Goal: Information Seeking & Learning: Check status

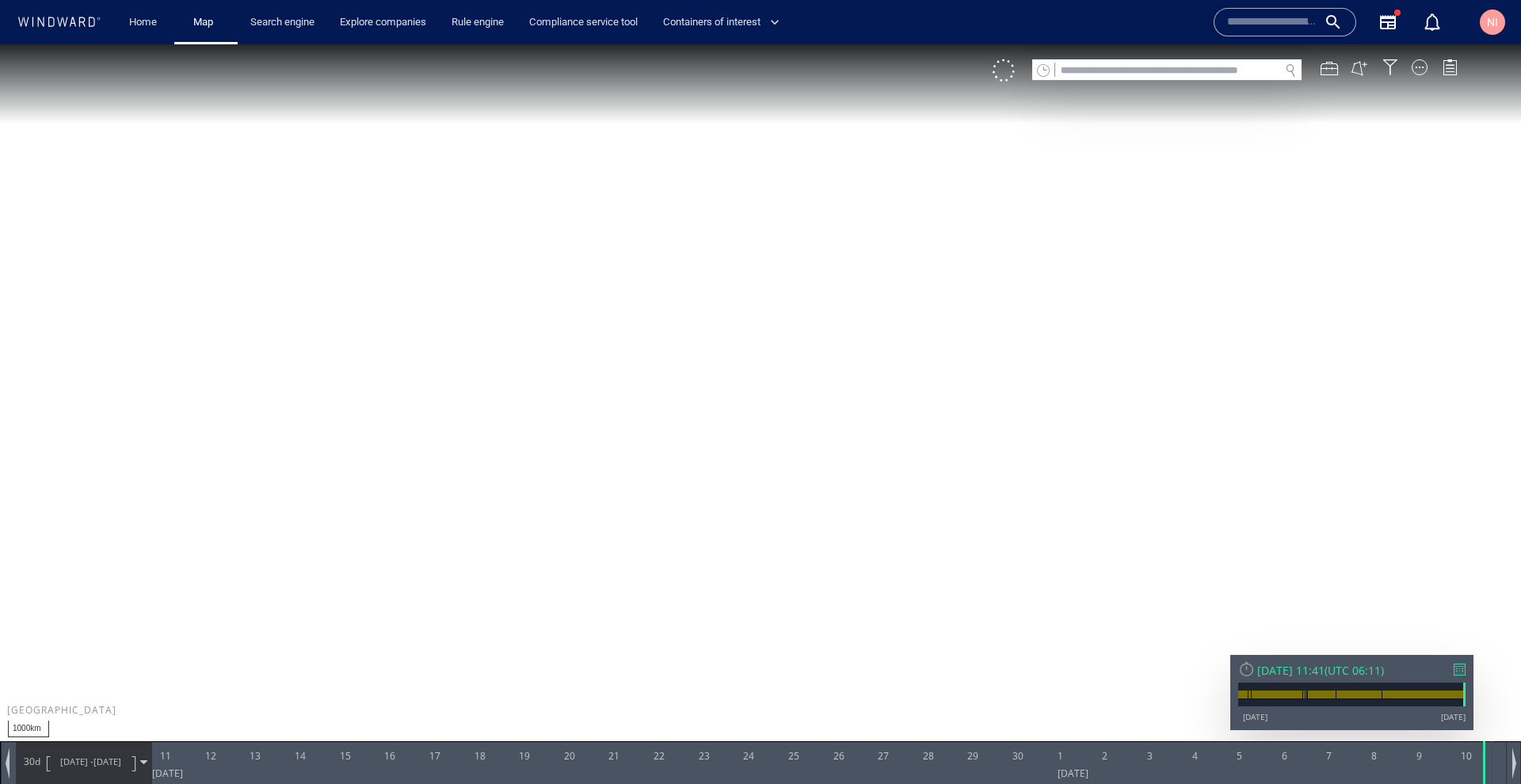
scroll to position [4910, 0]
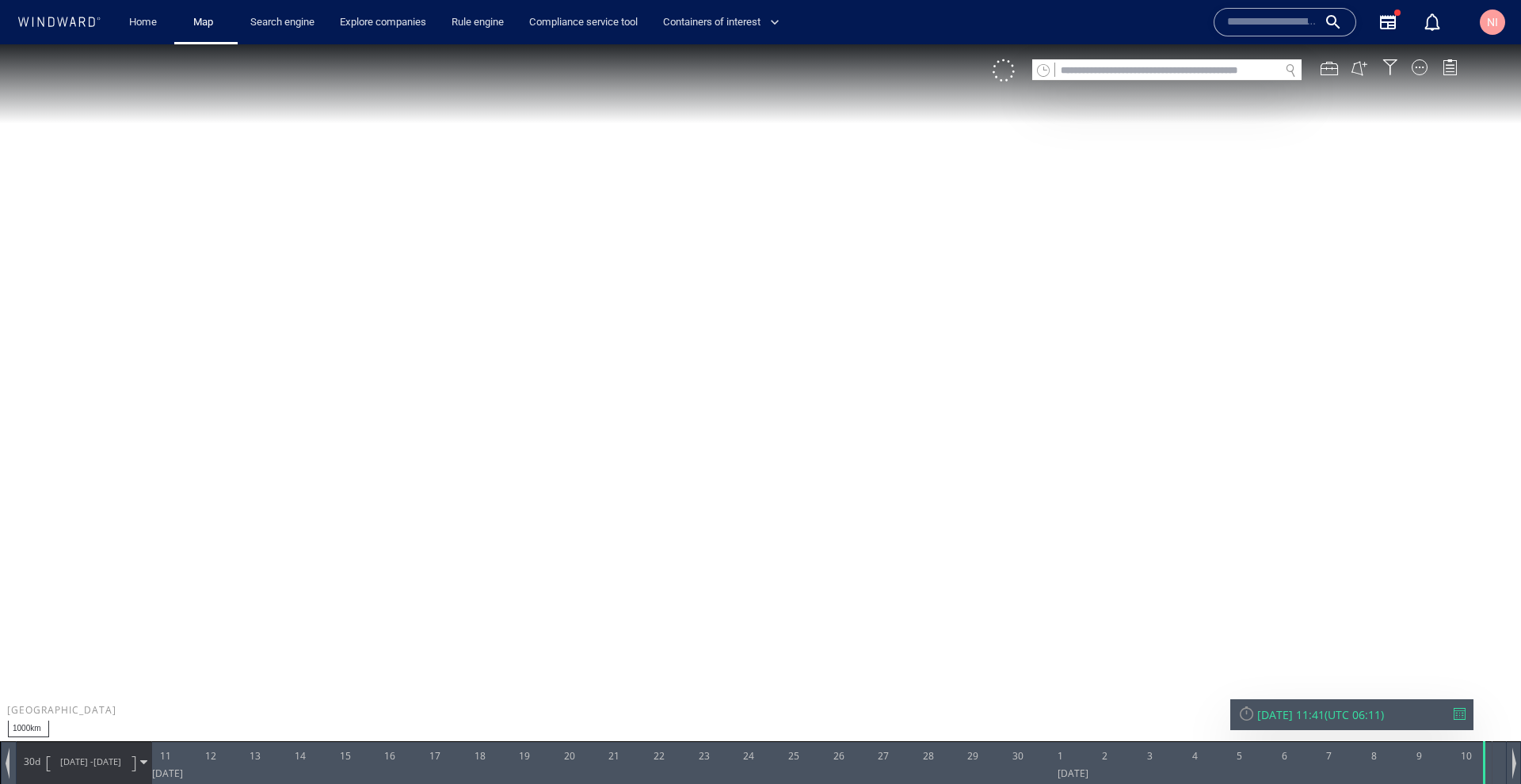
click at [1150, 75] on input "text" at bounding box center [1167, 71] width 224 height 21
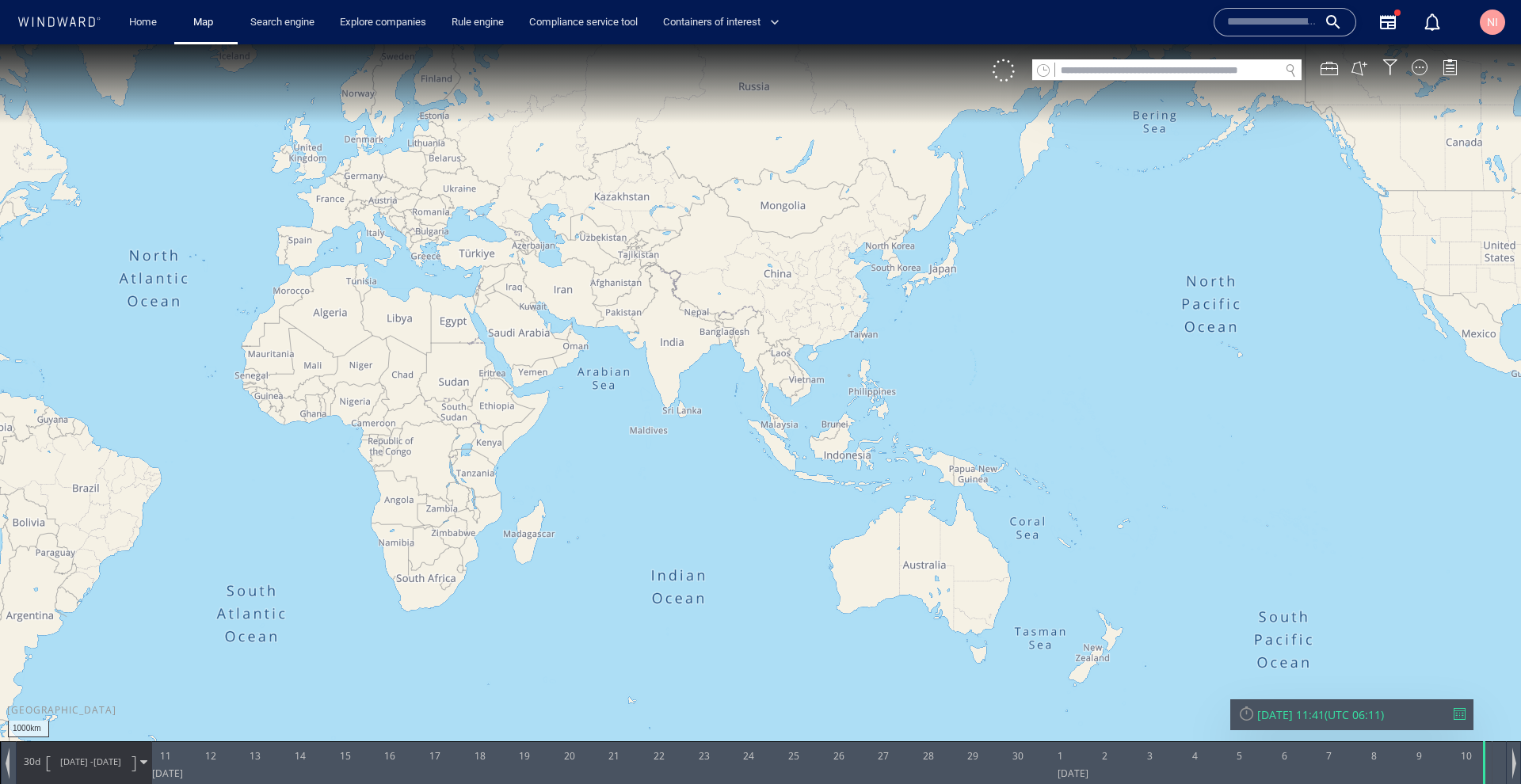
paste input "*******"
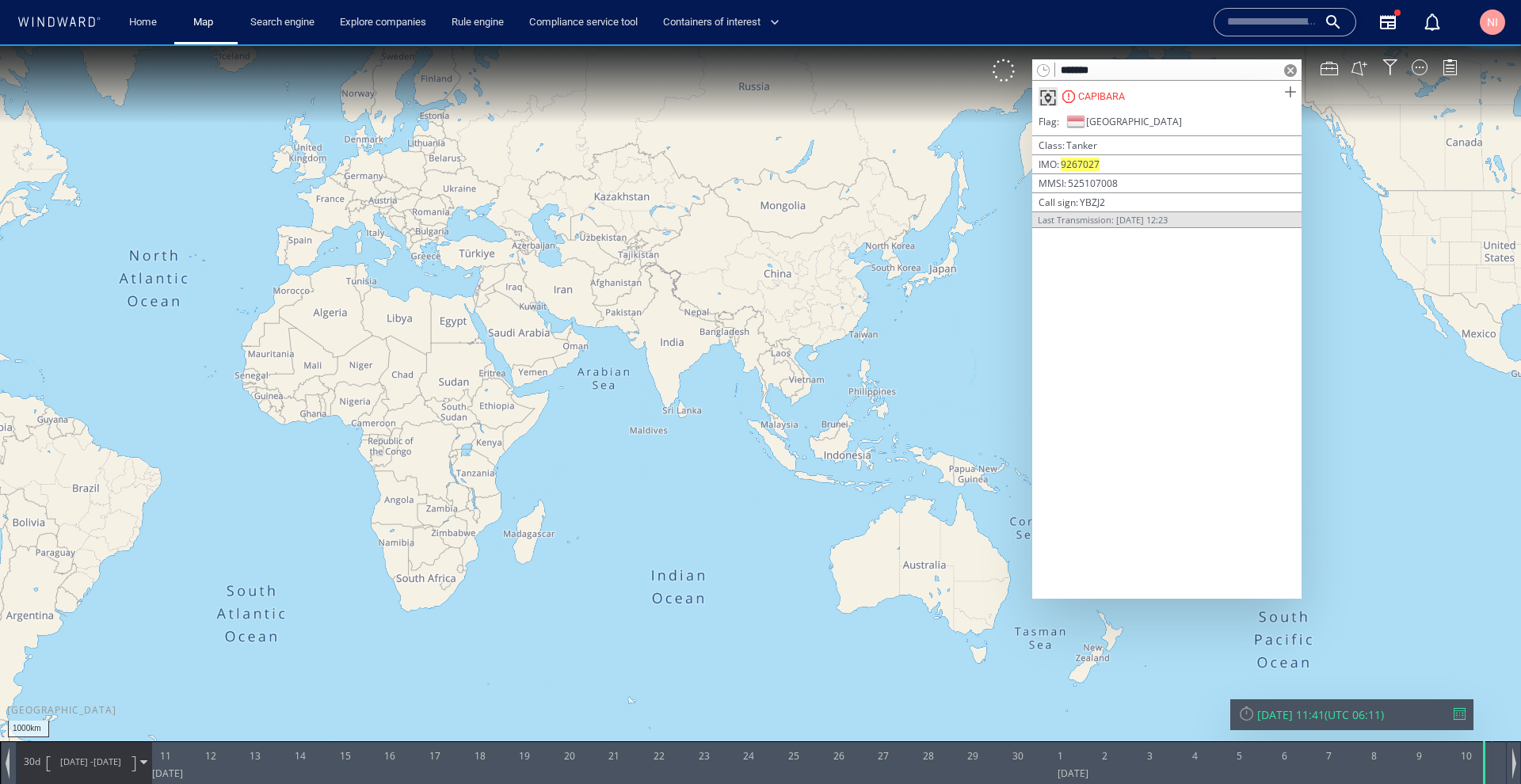
type input "*******"
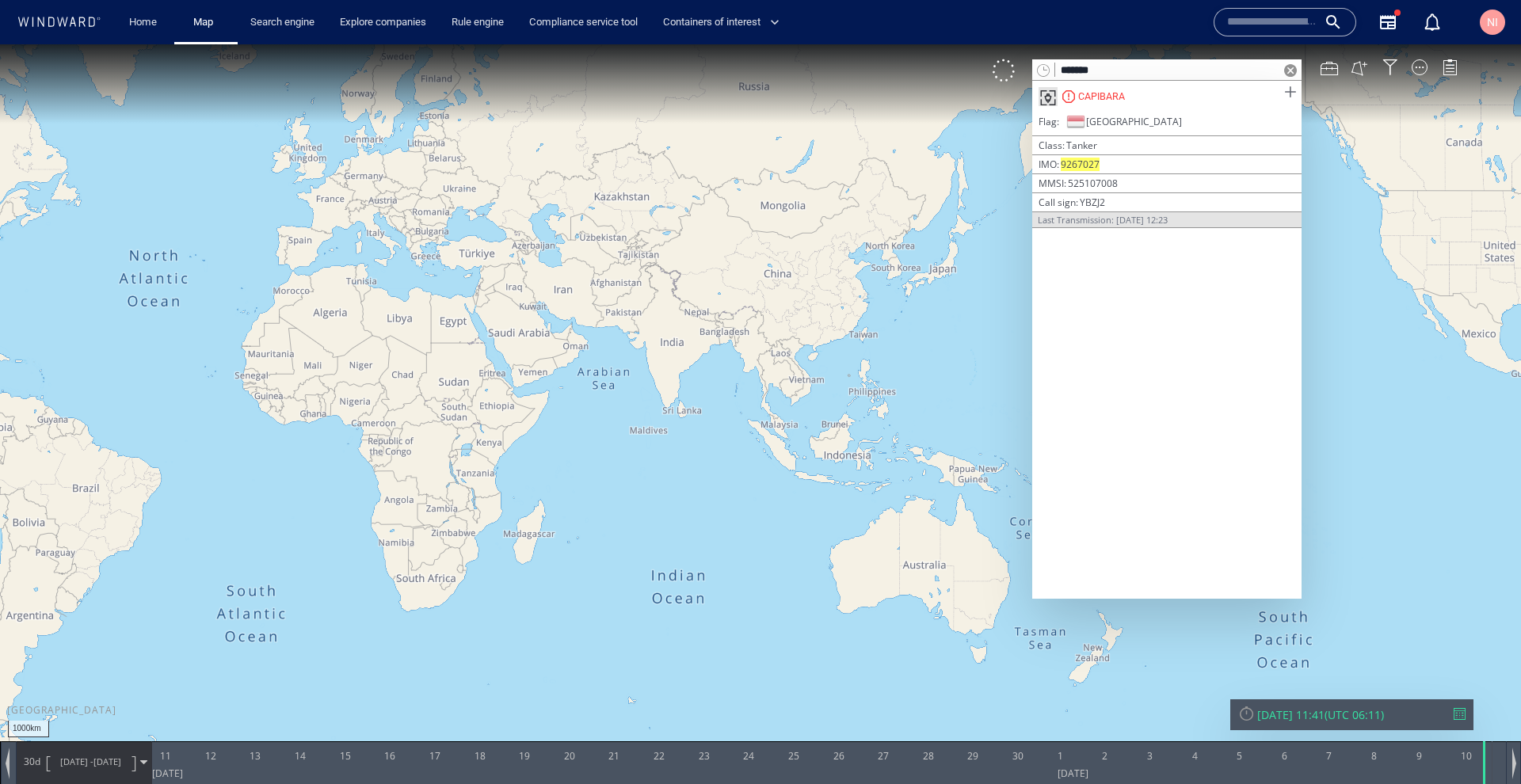
click at [1291, 91] on span at bounding box center [1290, 92] width 20 height 20
click at [1456, 709] on div at bounding box center [1460, 715] width 12 height 12
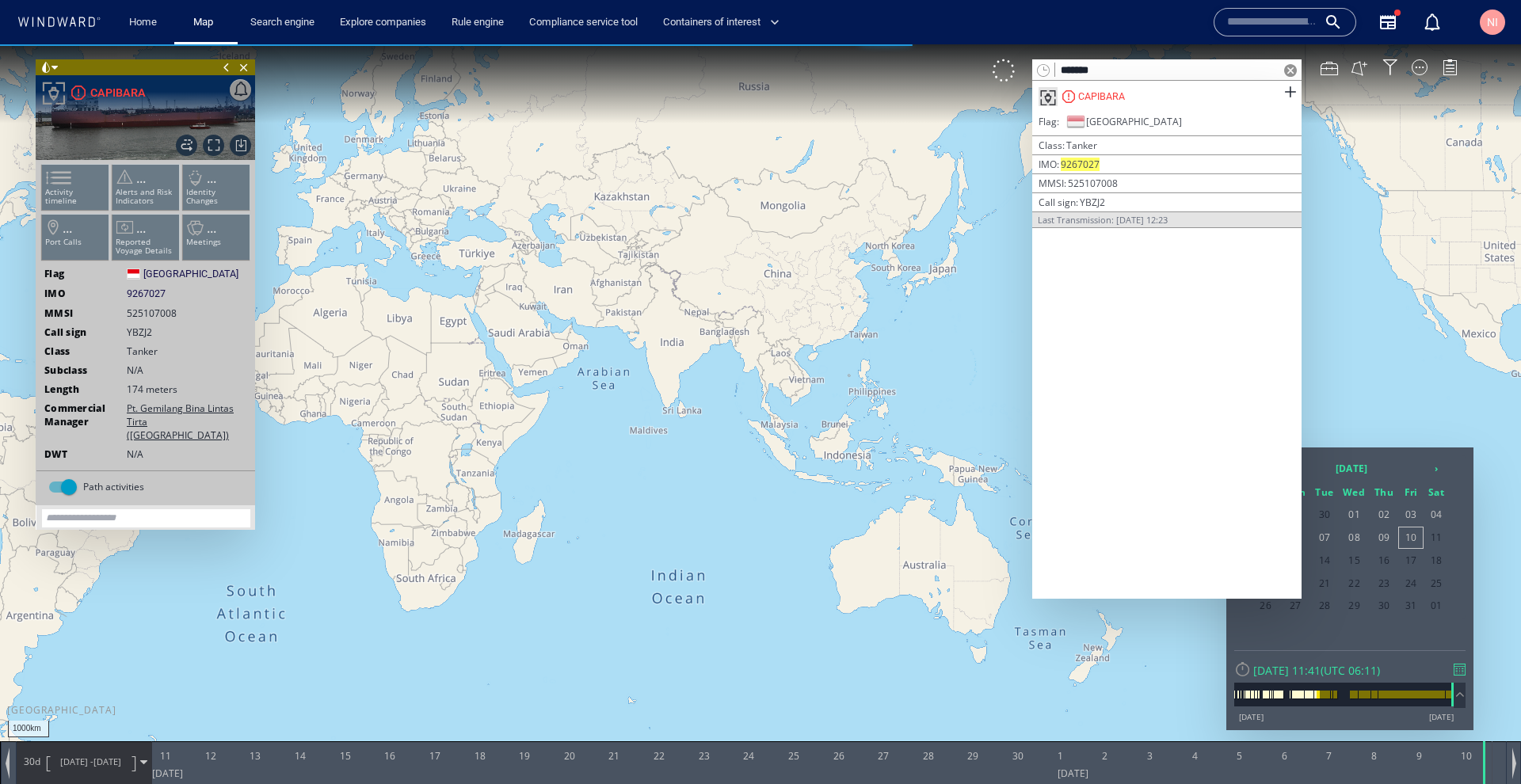
click at [1291, 69] on span at bounding box center [1291, 70] width 12 height 12
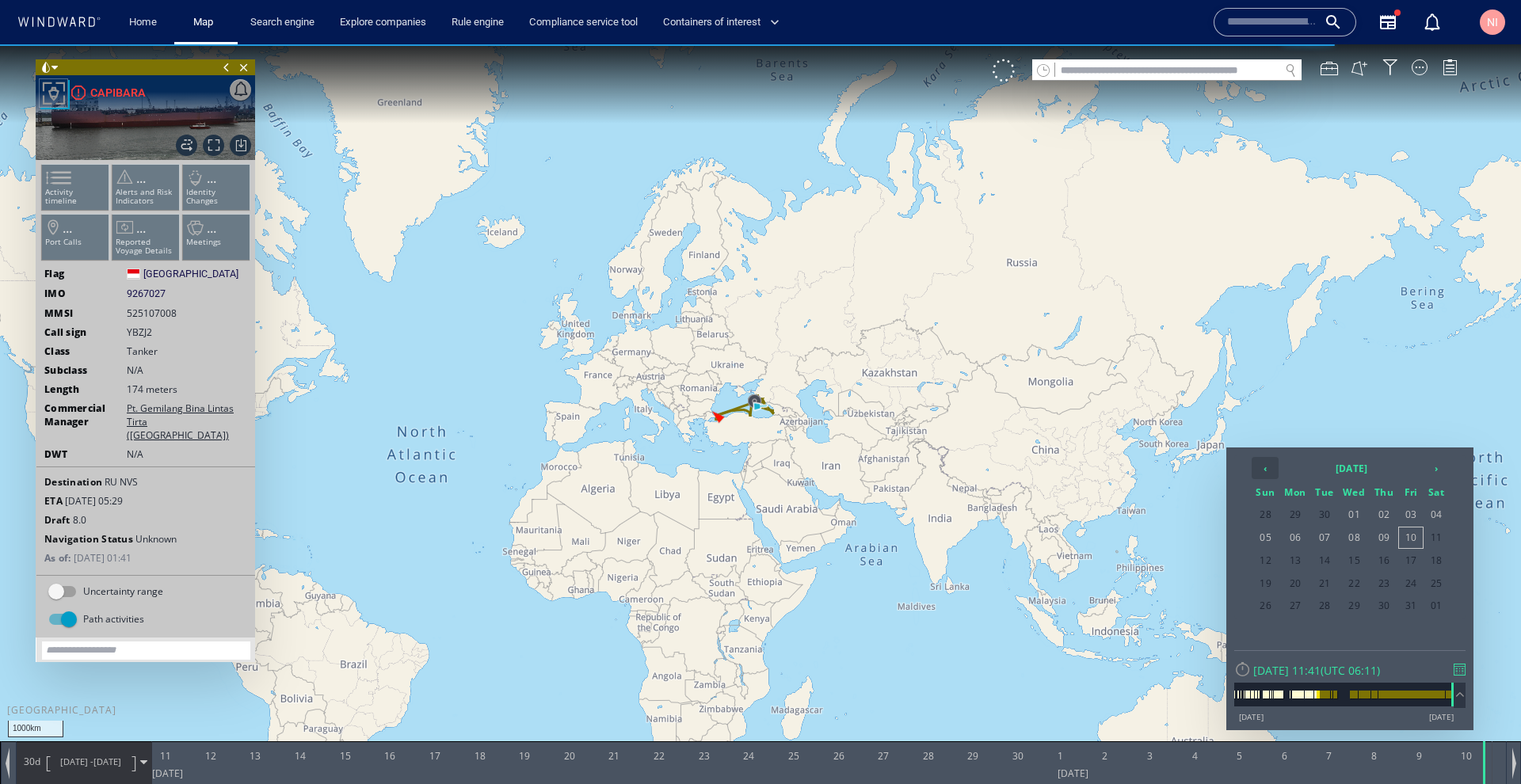
click at [1272, 466] on th "‹" at bounding box center [1265, 468] width 27 height 22
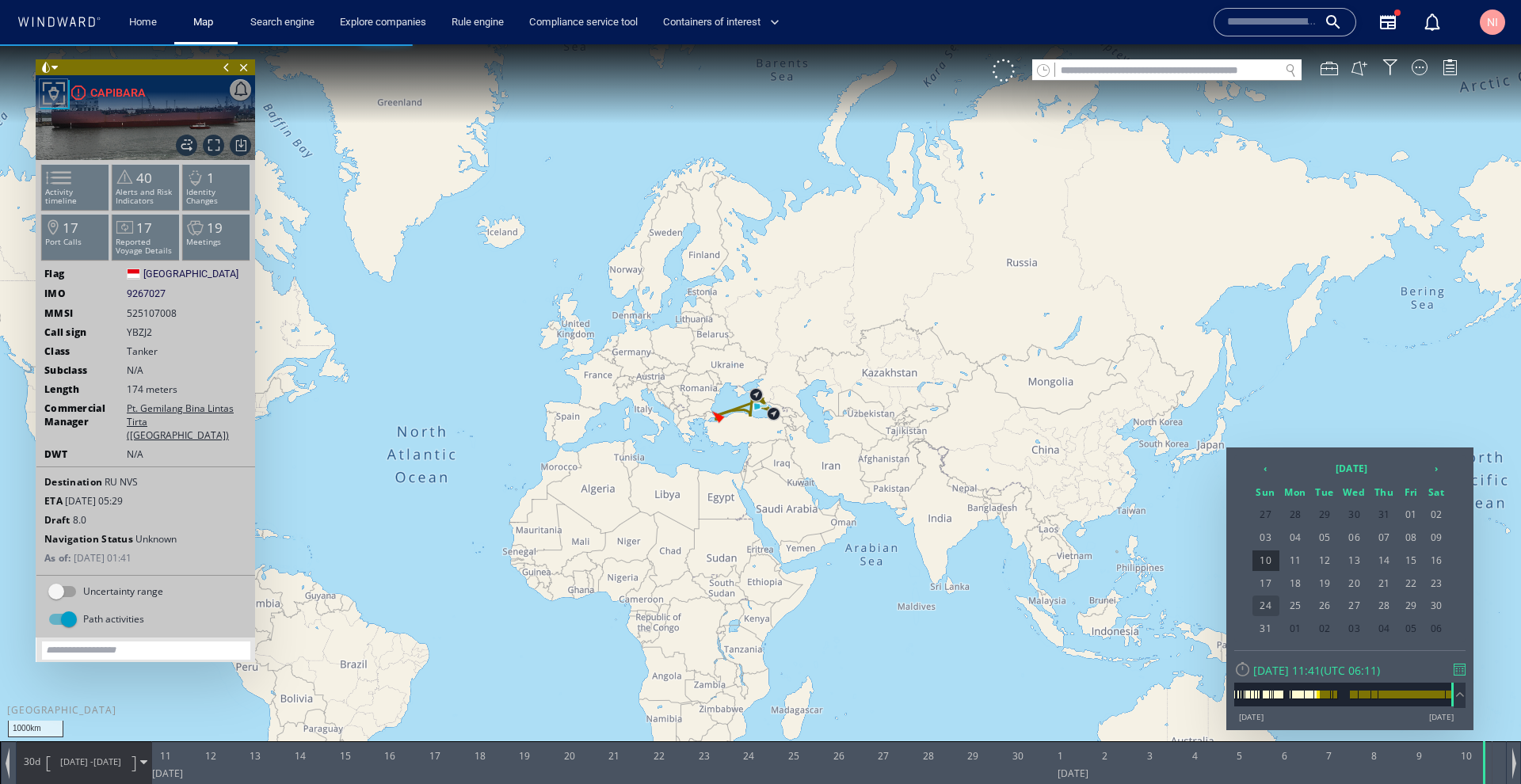
click at [1270, 601] on span "24" at bounding box center [1266, 606] width 27 height 20
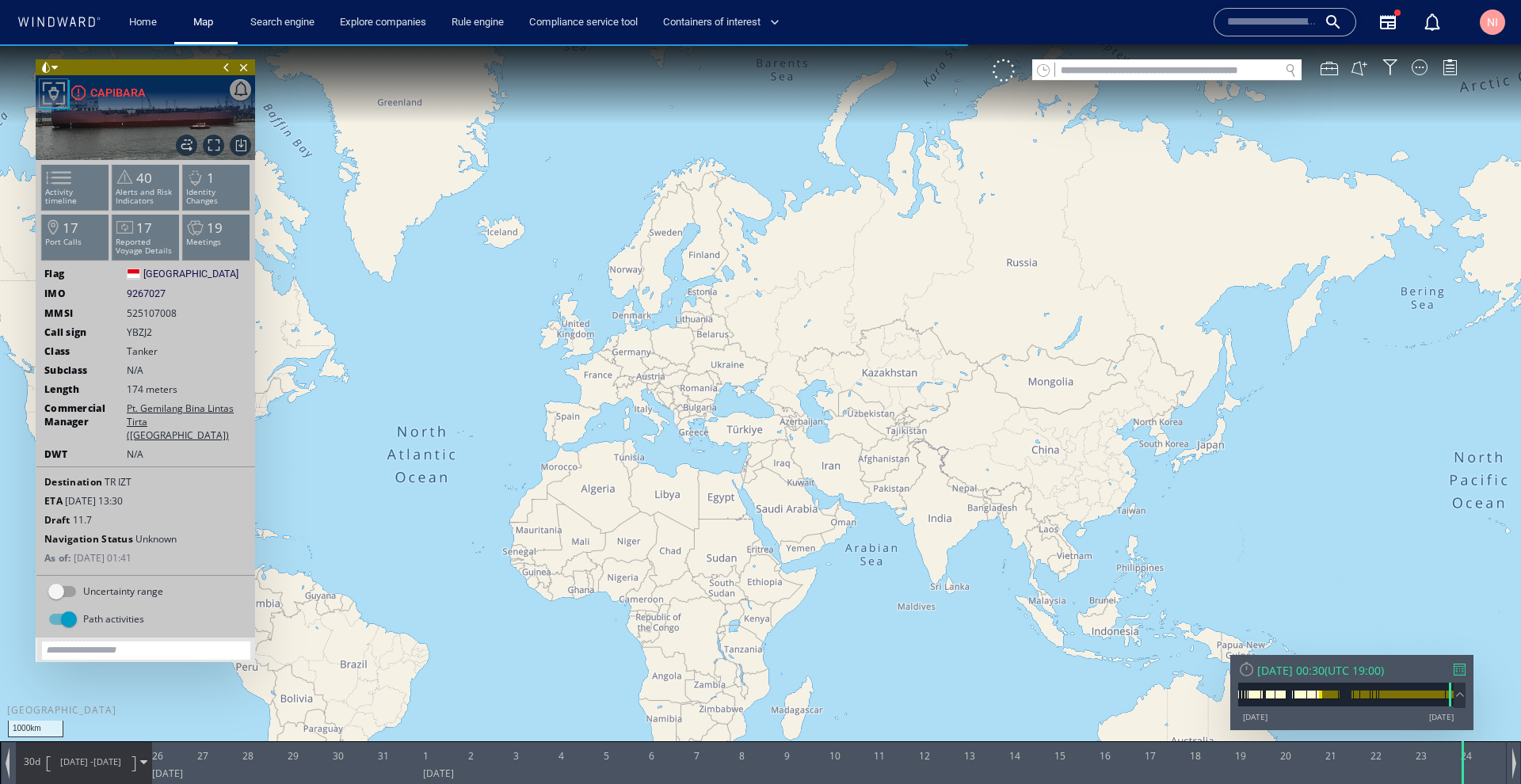
click at [139, 759] on div "30d [DATE] - [DATE]" at bounding box center [83, 761] width 134 height 40
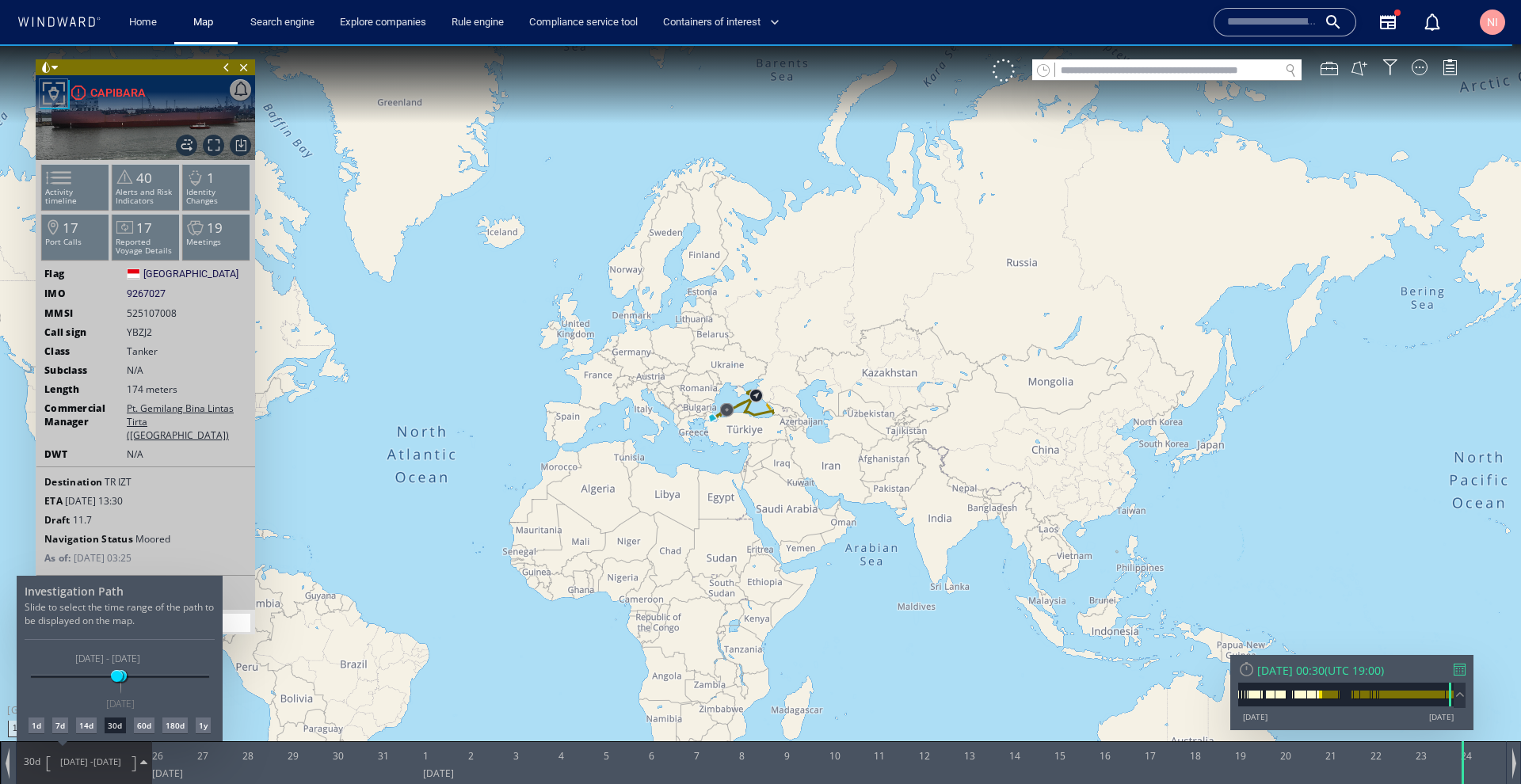
drag, startPoint x: 86, startPoint y: 673, endPoint x: 117, endPoint y: 669, distance: 31.3
click at [117, 676] on div "[DATE] [DATE] [DATE] [DATE] [DATE] - [DATE] [DATE]" at bounding box center [119, 678] width 178 height 4
click at [62, 198] on div at bounding box center [760, 414] width 1521 height 740
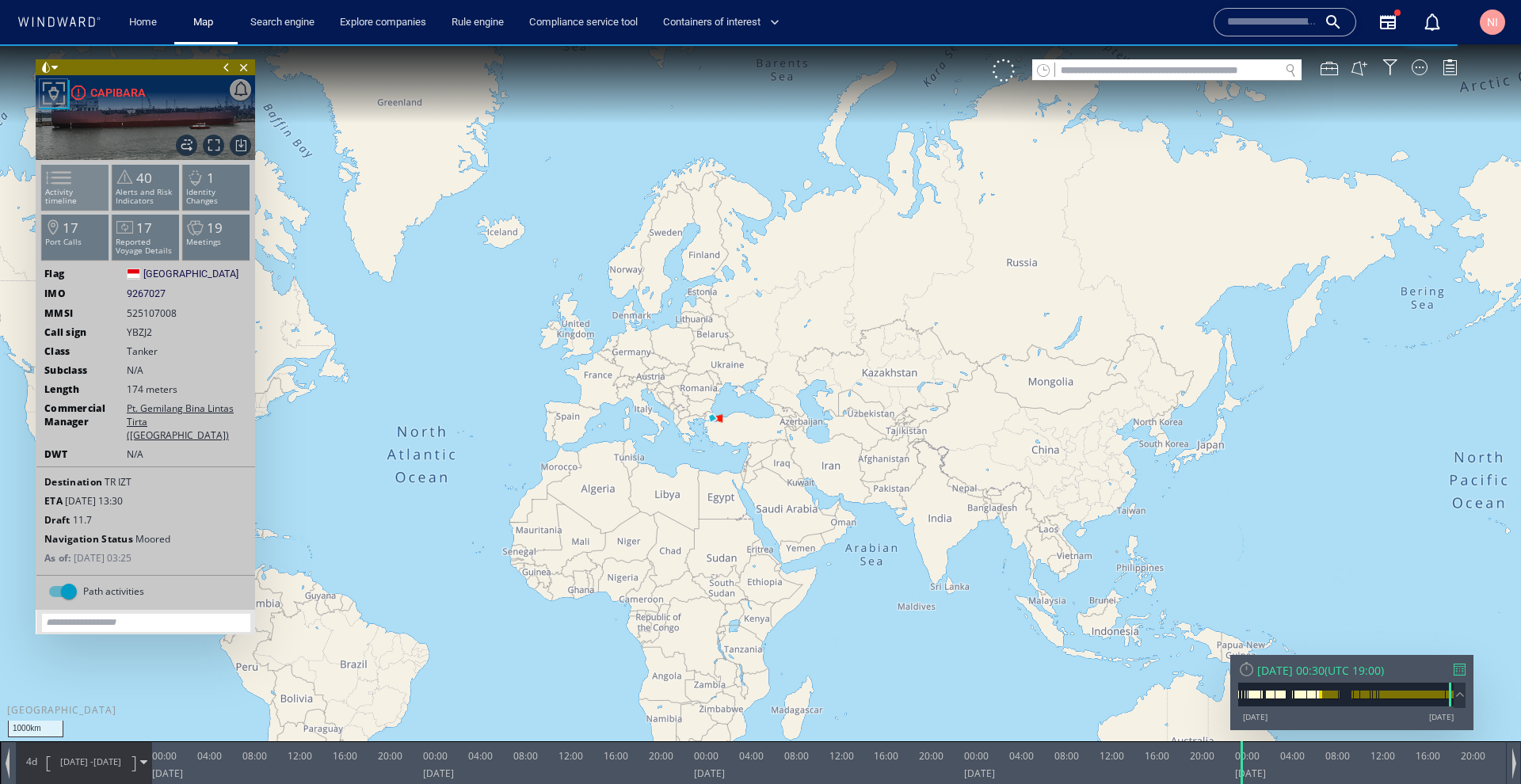
click at [61, 190] on span at bounding box center [48, 177] width 24 height 23
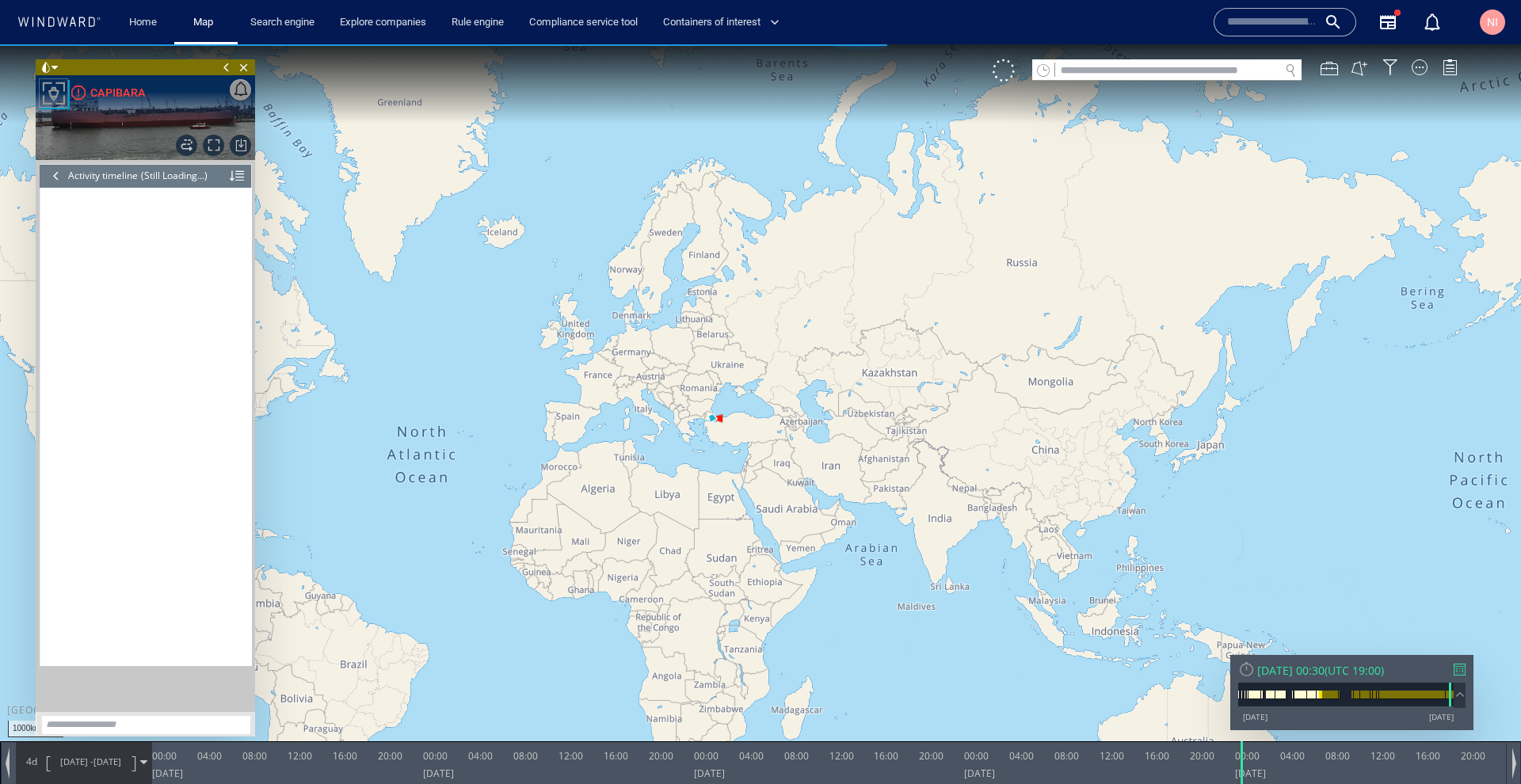
scroll to position [7494, 0]
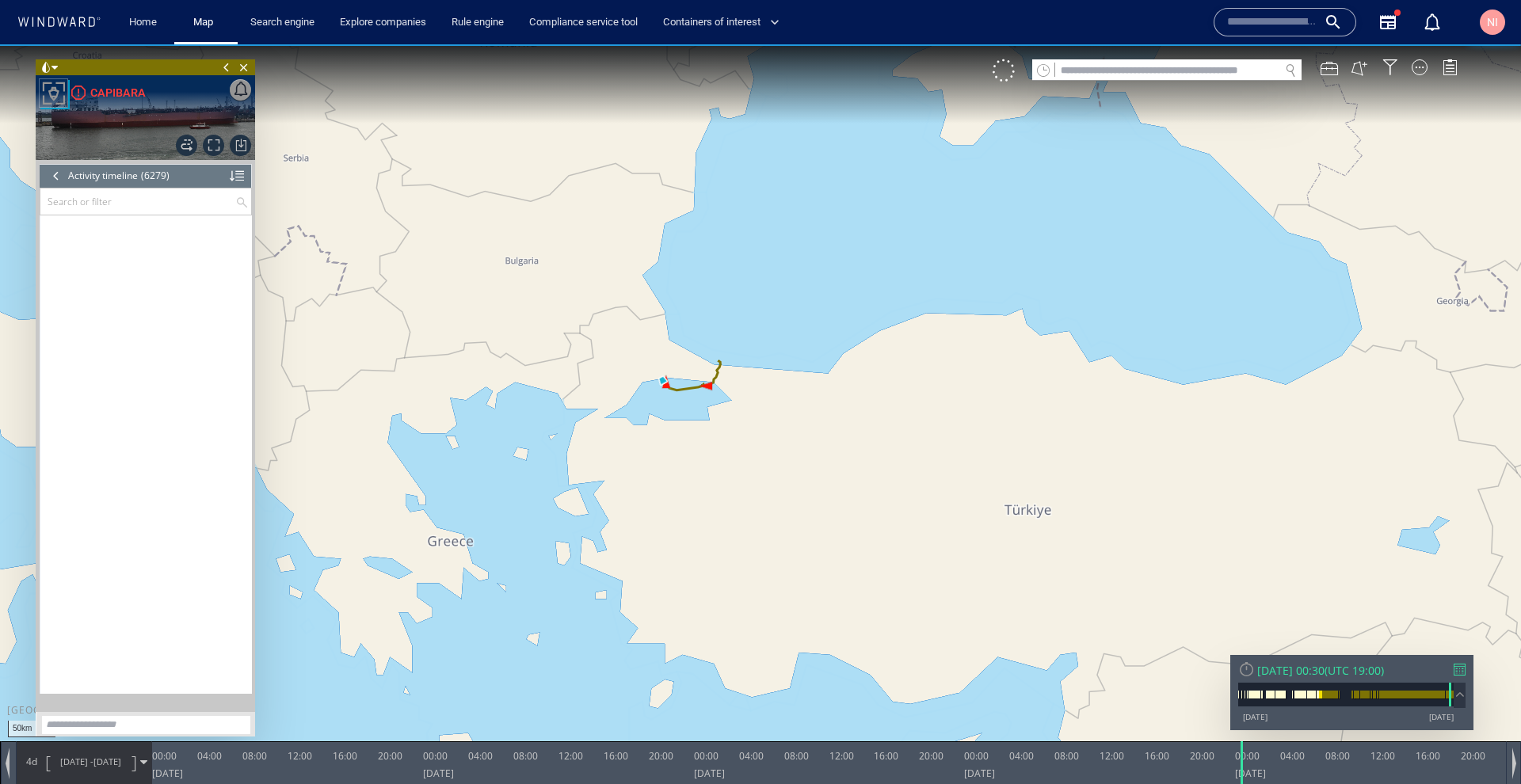
scroll to position [273103, 0]
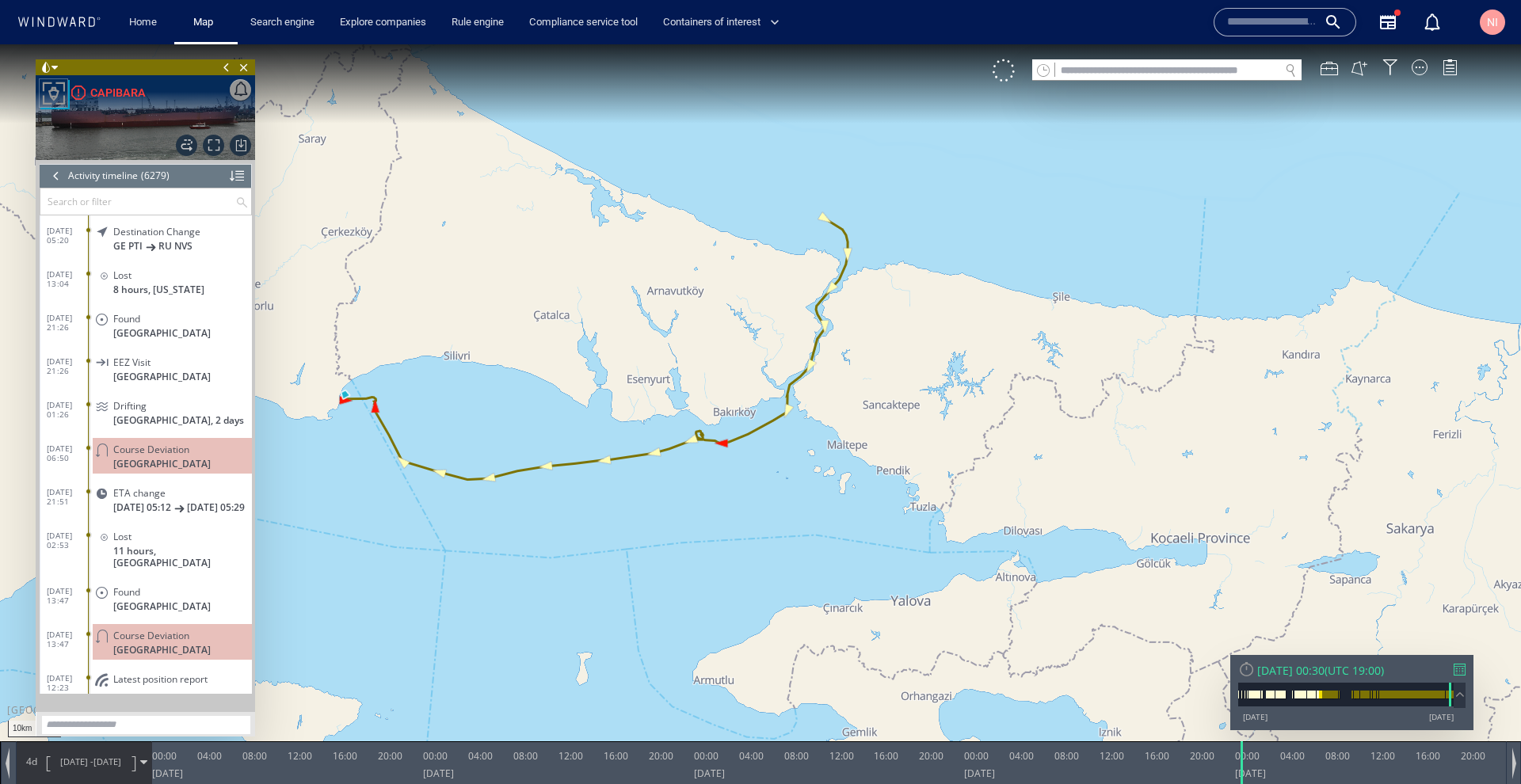
drag, startPoint x: 797, startPoint y: 328, endPoint x: 692, endPoint y: 470, distance: 176.6
click at [692, 470] on canvas "Map" at bounding box center [760, 406] width 1521 height 724
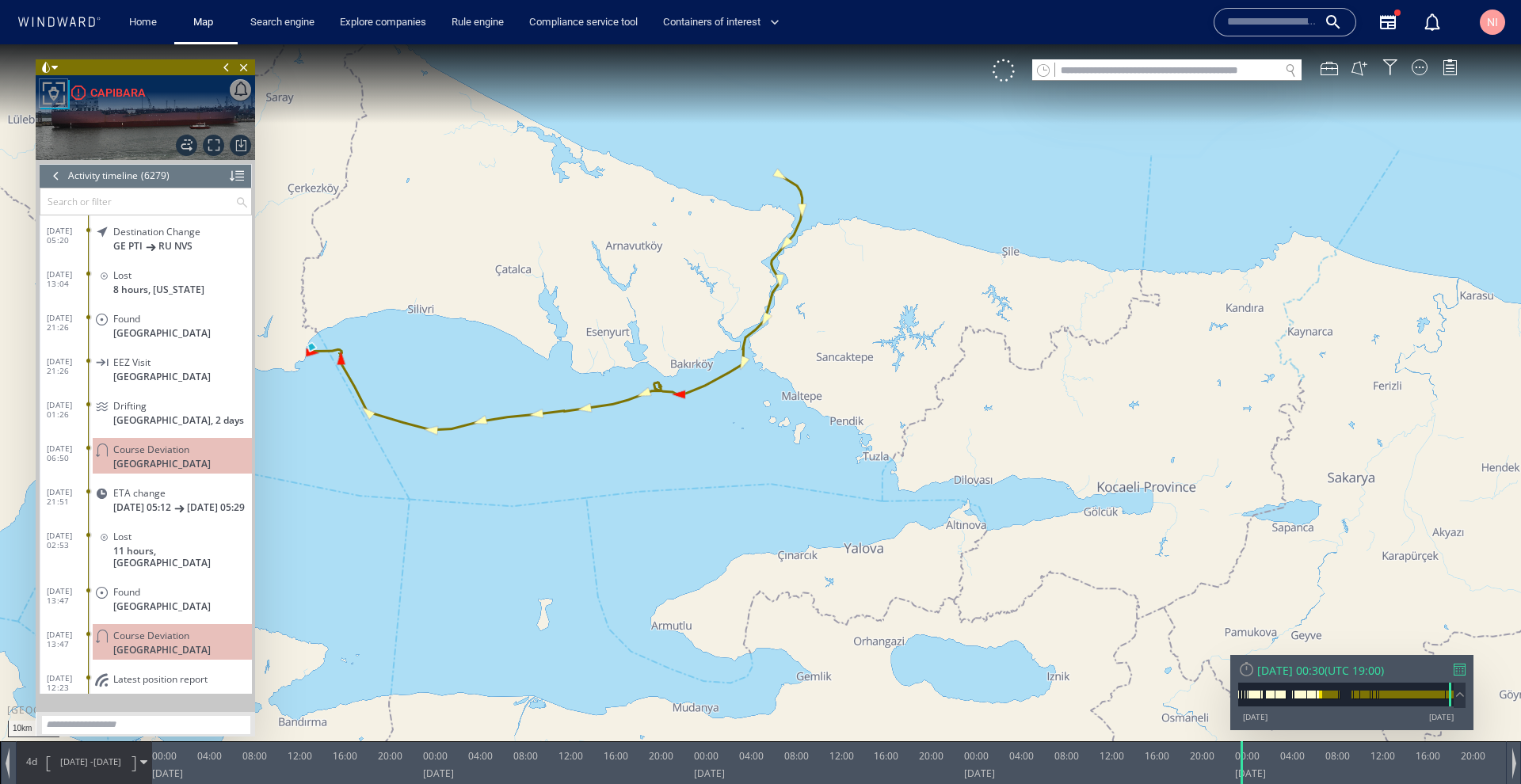
drag, startPoint x: 404, startPoint y: 406, endPoint x: 561, endPoint y: 460, distance: 166.0
click at [561, 460] on canvas "Map" at bounding box center [760, 406] width 1521 height 724
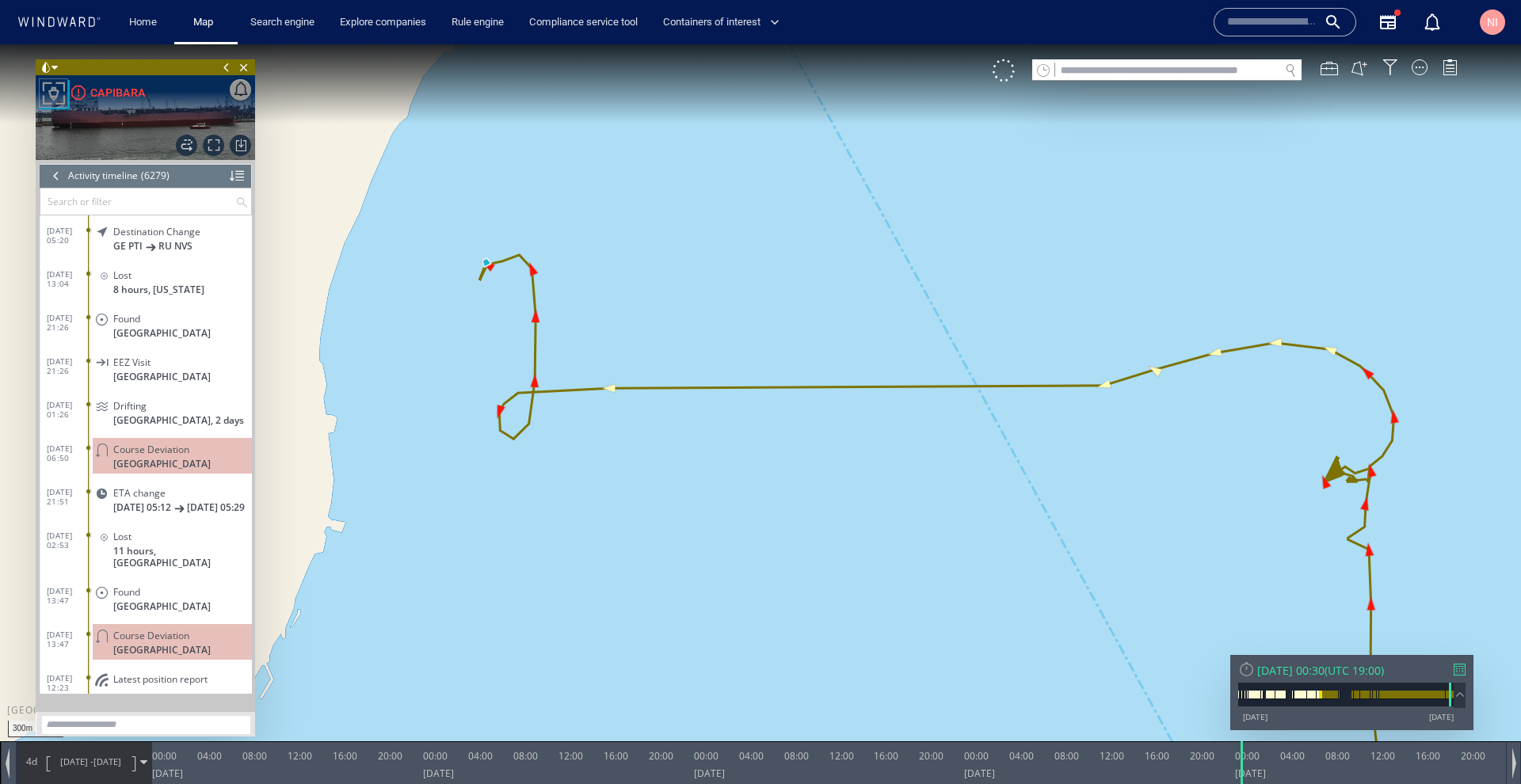
drag, startPoint x: 489, startPoint y: 265, endPoint x: 525, endPoint y: 413, distance: 152.3
click at [518, 393] on canvas "Map" at bounding box center [760, 406] width 1521 height 724
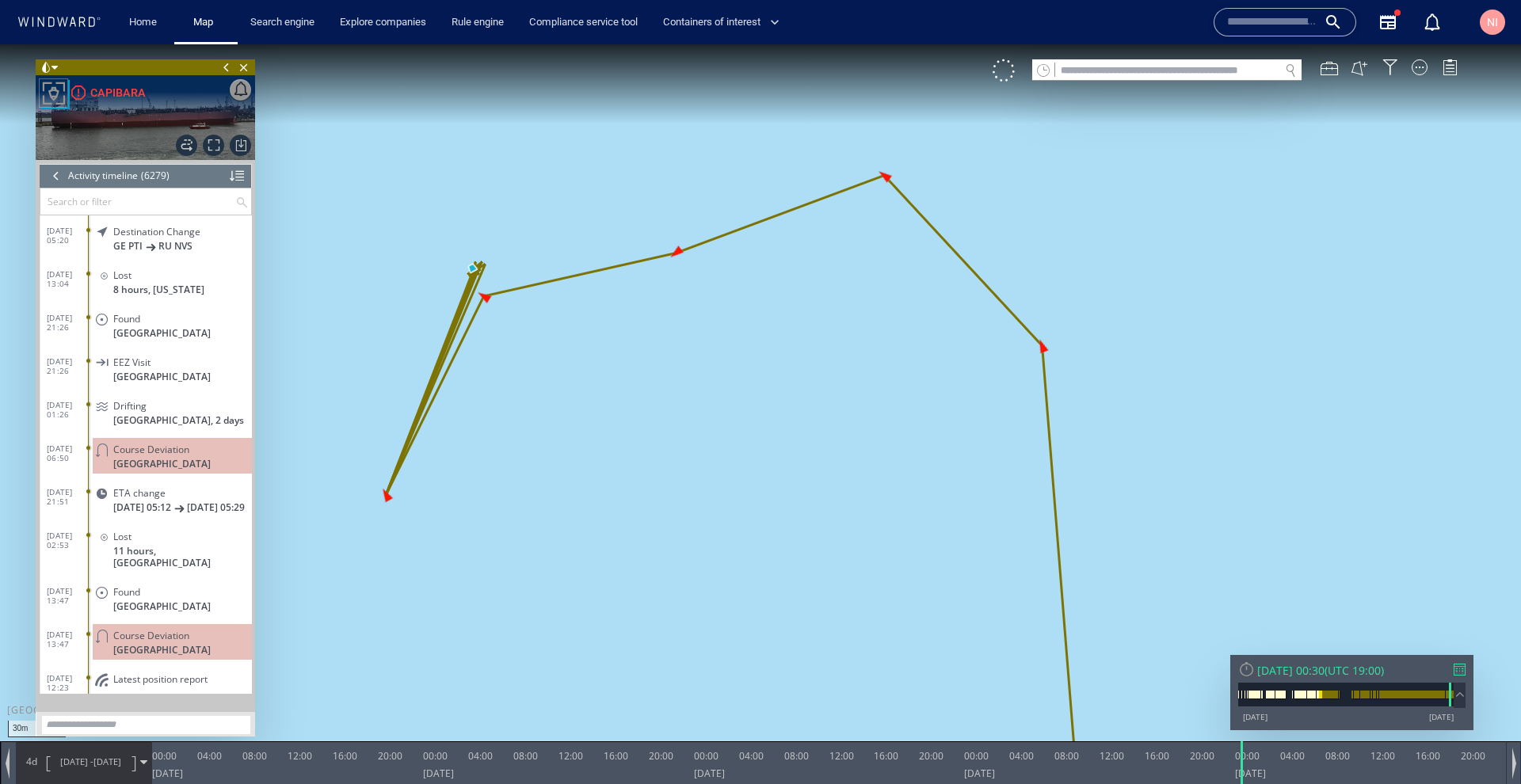
drag, startPoint x: 472, startPoint y: 333, endPoint x: 576, endPoint y: 334, distance: 104.0
click at [576, 334] on canvas "Map" at bounding box center [760, 406] width 1521 height 724
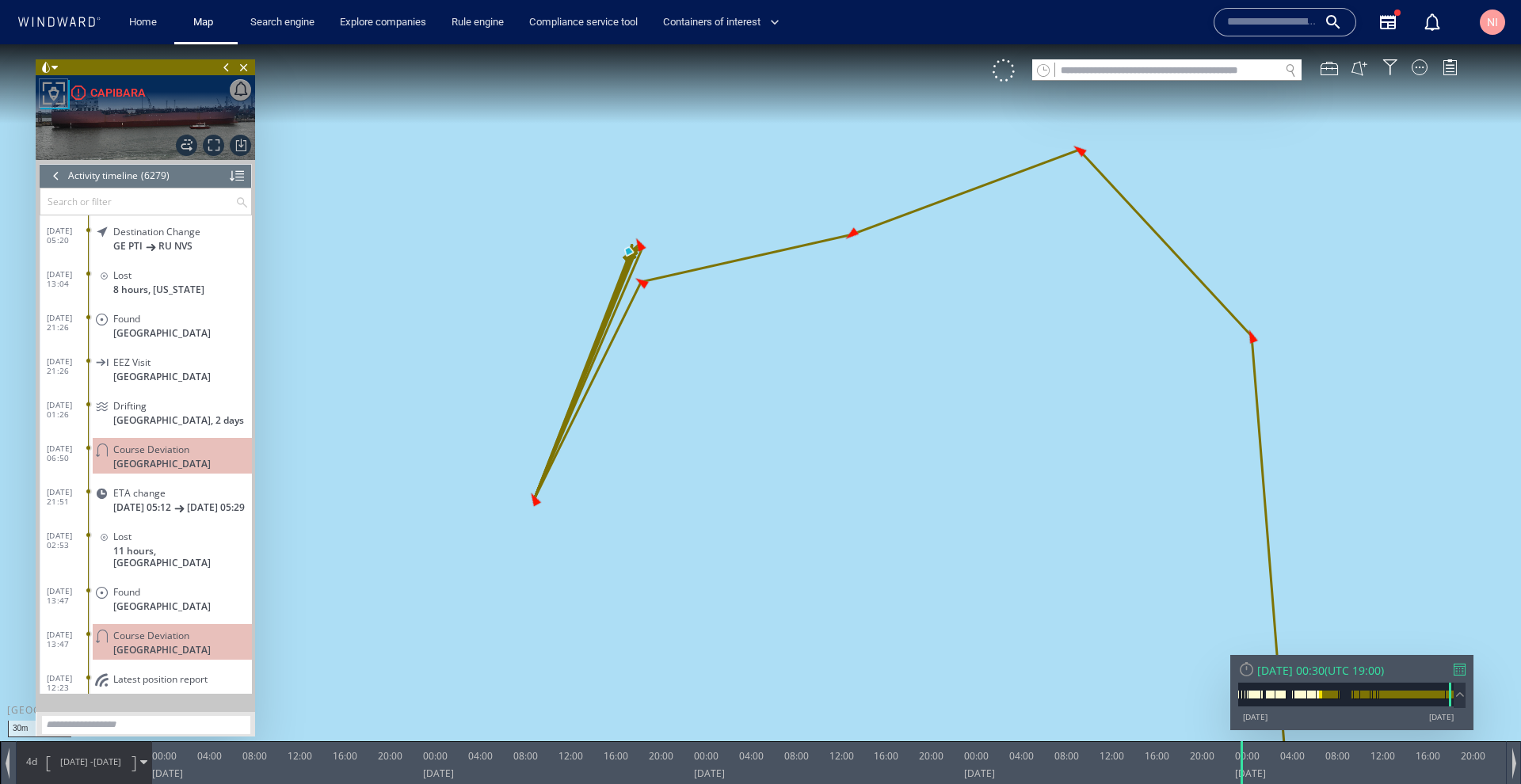
drag, startPoint x: 615, startPoint y: 406, endPoint x: 697, endPoint y: 372, distance: 88.8
click at [697, 372] on canvas "Map" at bounding box center [760, 406] width 1521 height 724
